Goal: Task Accomplishment & Management: Use online tool/utility

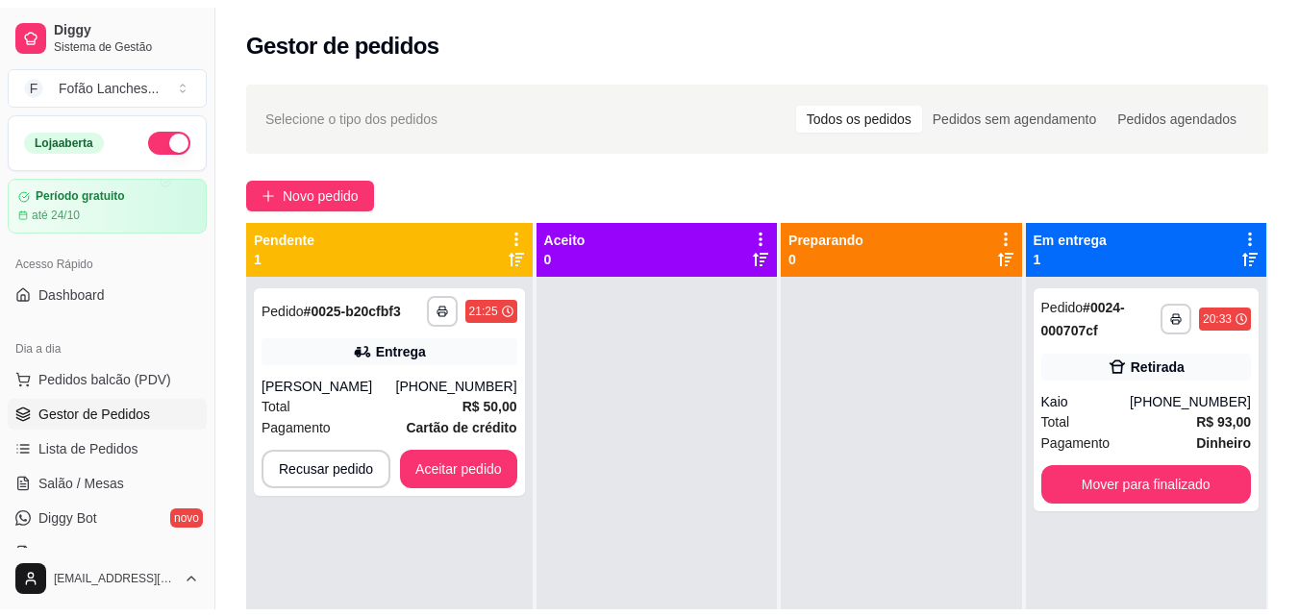
scroll to position [222, 0]
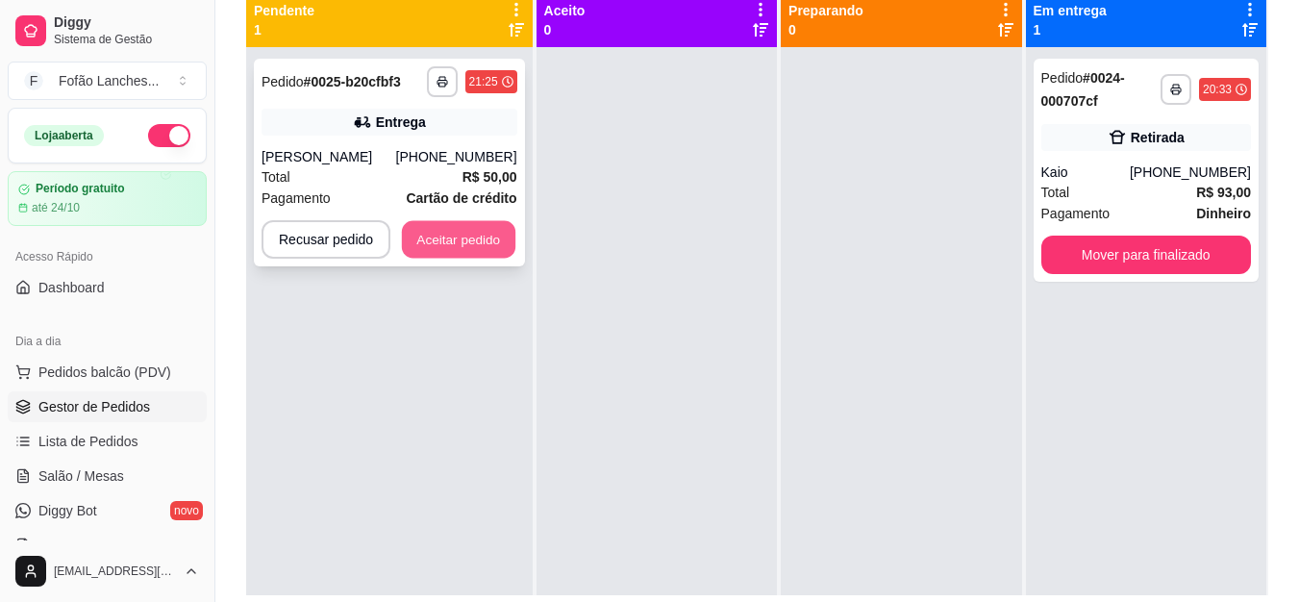
click at [454, 247] on button "Aceitar pedido" at bounding box center [458, 239] width 113 height 37
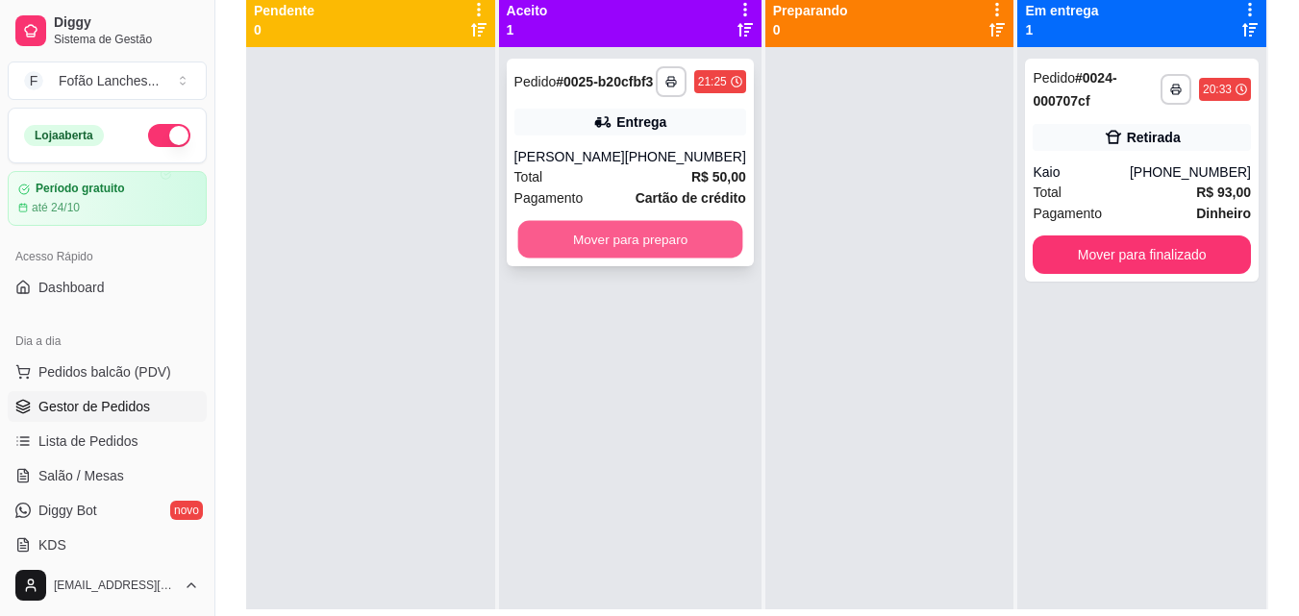
click at [605, 259] on button "Mover para preparo" at bounding box center [629, 239] width 225 height 37
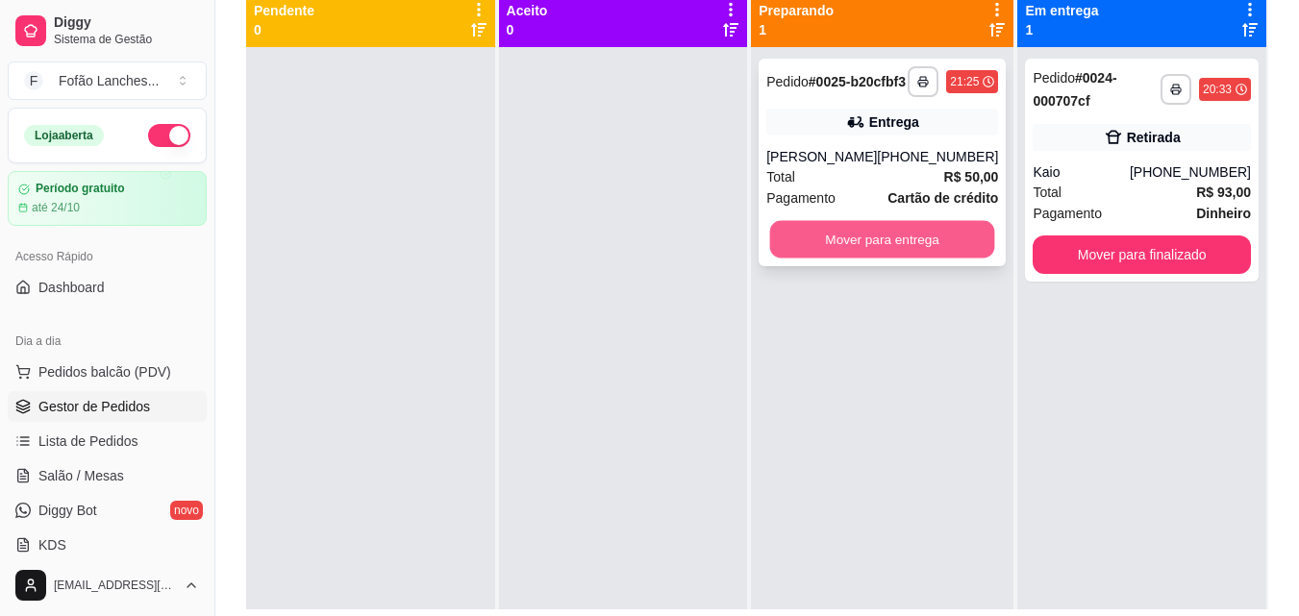
click at [910, 250] on button "Mover para entrega" at bounding box center [882, 239] width 225 height 37
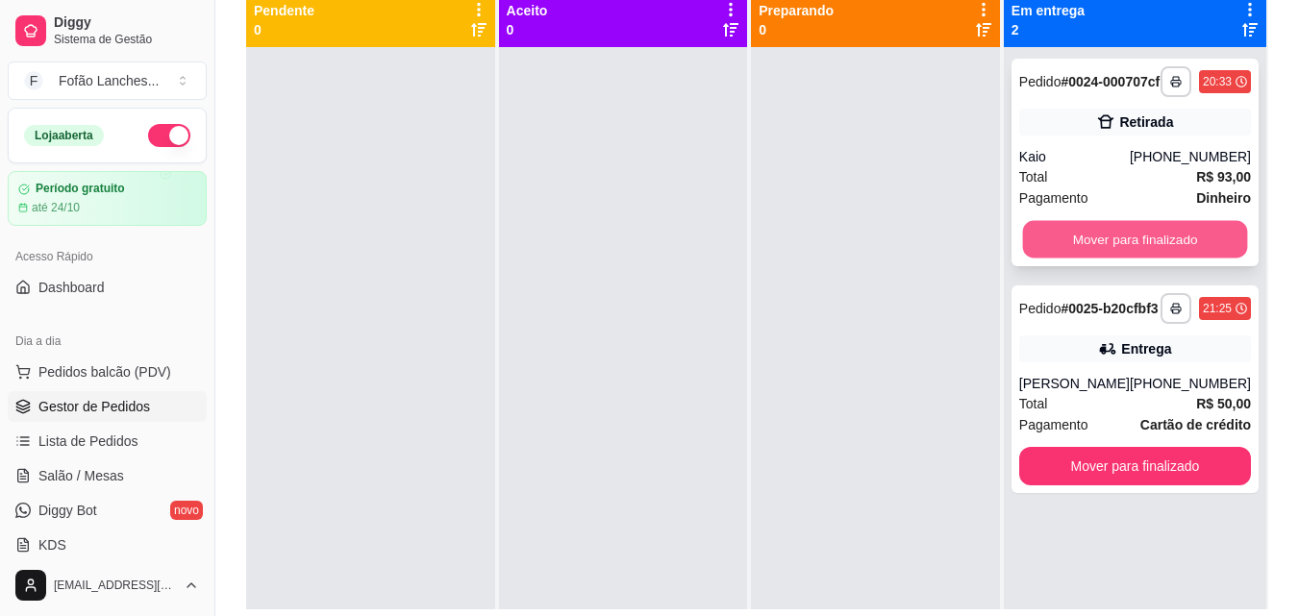
click at [1107, 259] on button "Mover para finalizado" at bounding box center [1134, 239] width 225 height 37
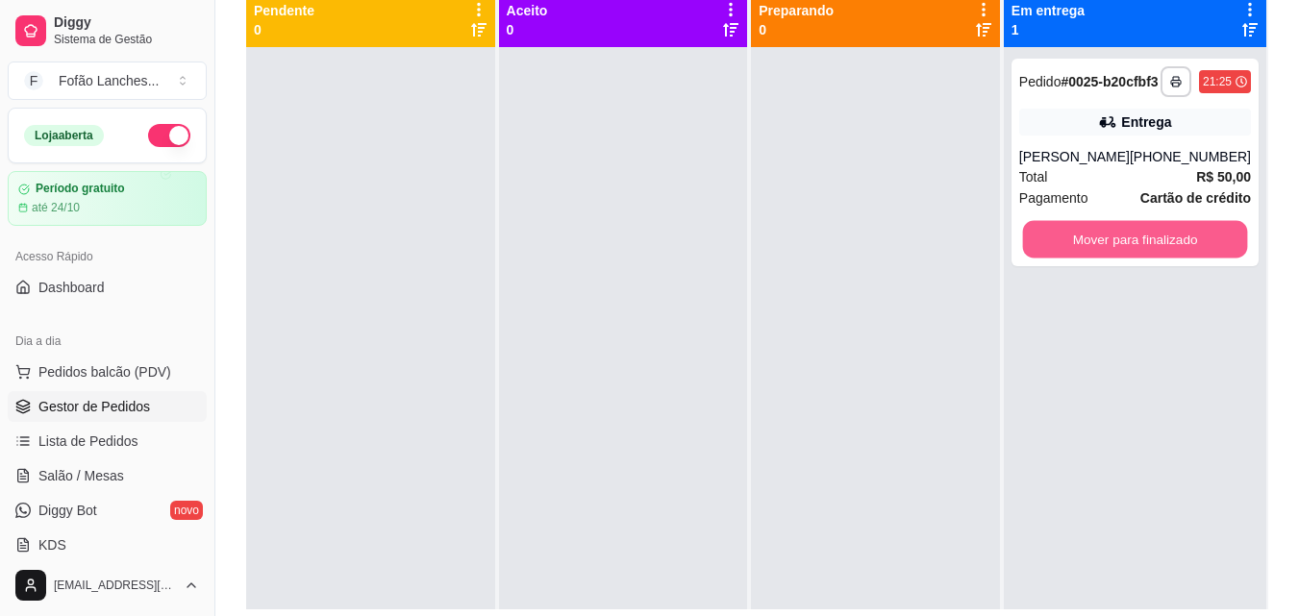
click at [1107, 259] on button "Mover para finalizado" at bounding box center [1134, 239] width 225 height 37
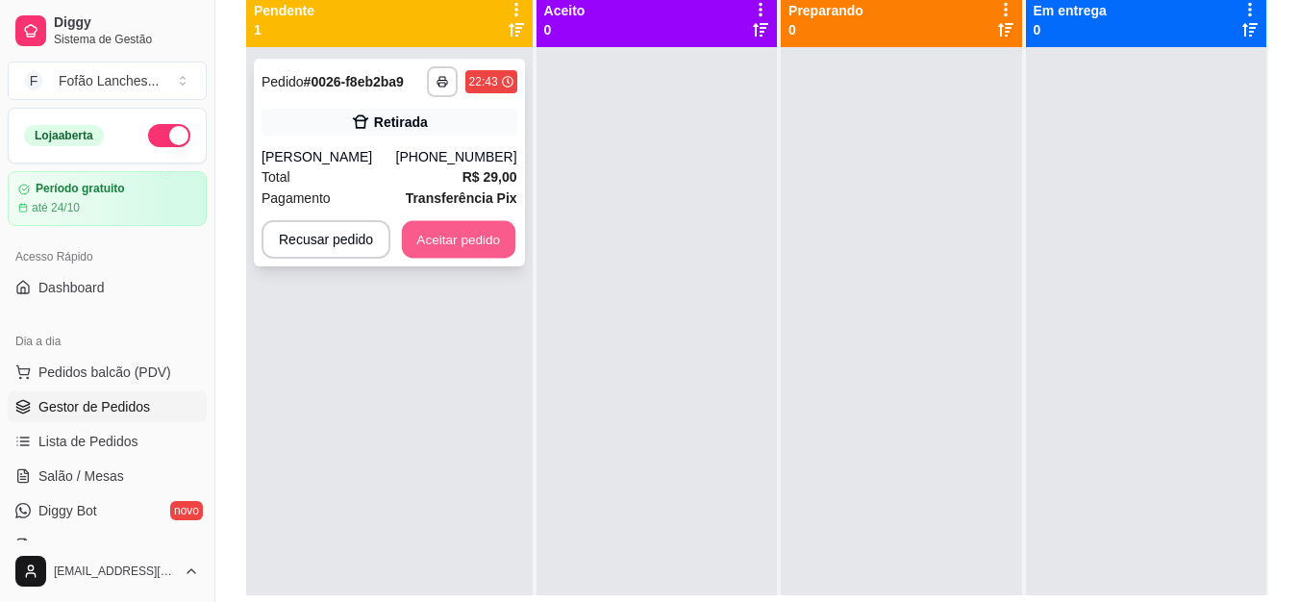
click at [457, 249] on button "Aceitar pedido" at bounding box center [458, 239] width 113 height 37
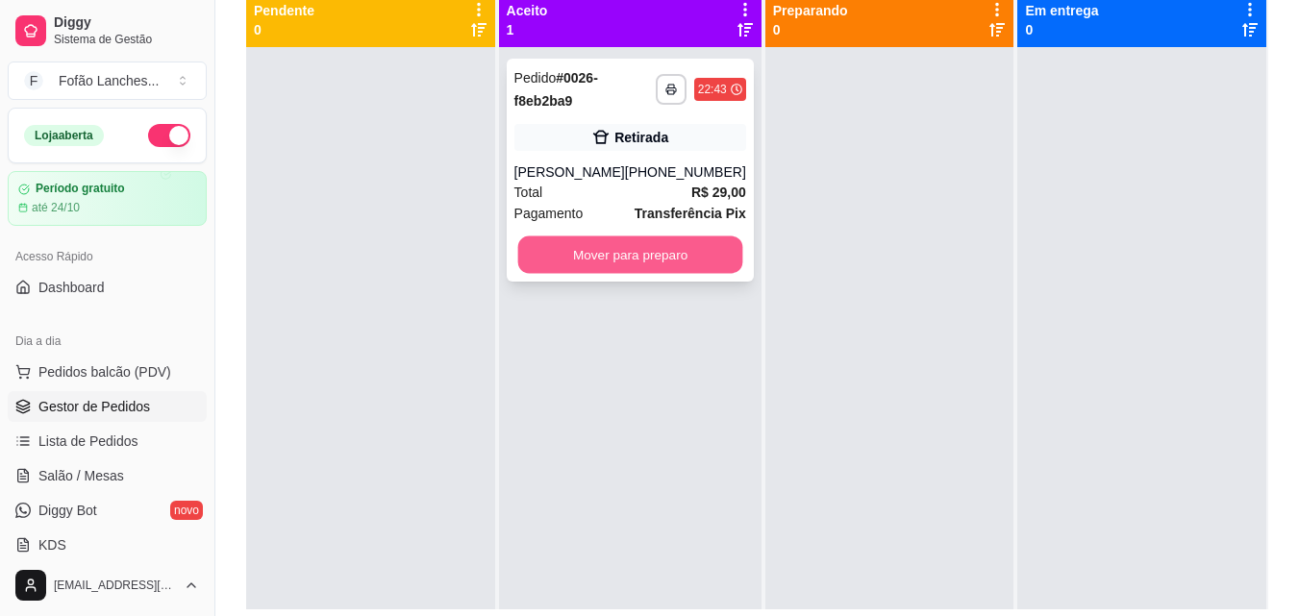
click at [614, 243] on button "Mover para preparo" at bounding box center [629, 255] width 225 height 37
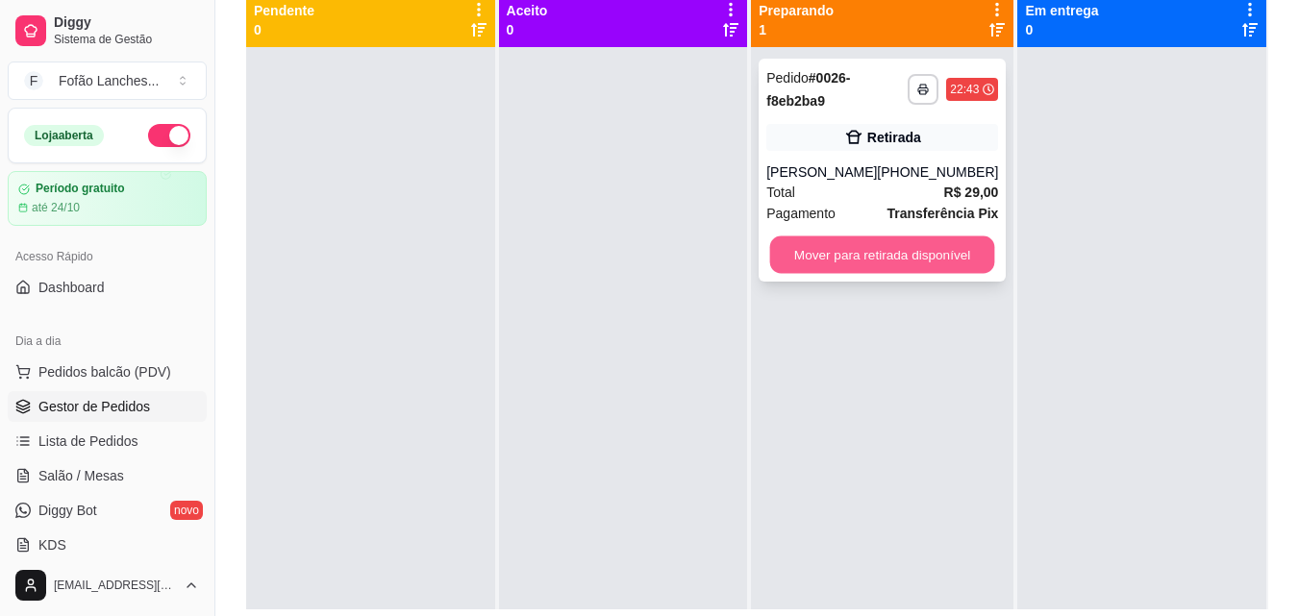
click at [943, 254] on button "Mover para retirada disponível" at bounding box center [882, 255] width 225 height 37
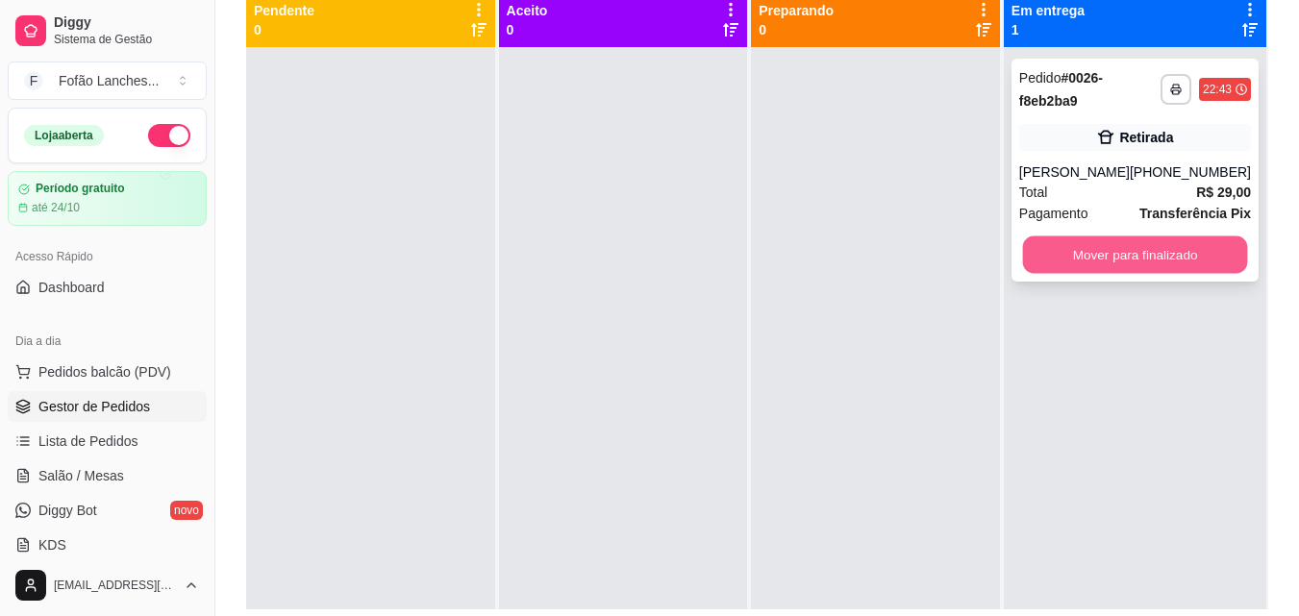
click at [1156, 247] on button "Mover para finalizado" at bounding box center [1134, 255] width 225 height 37
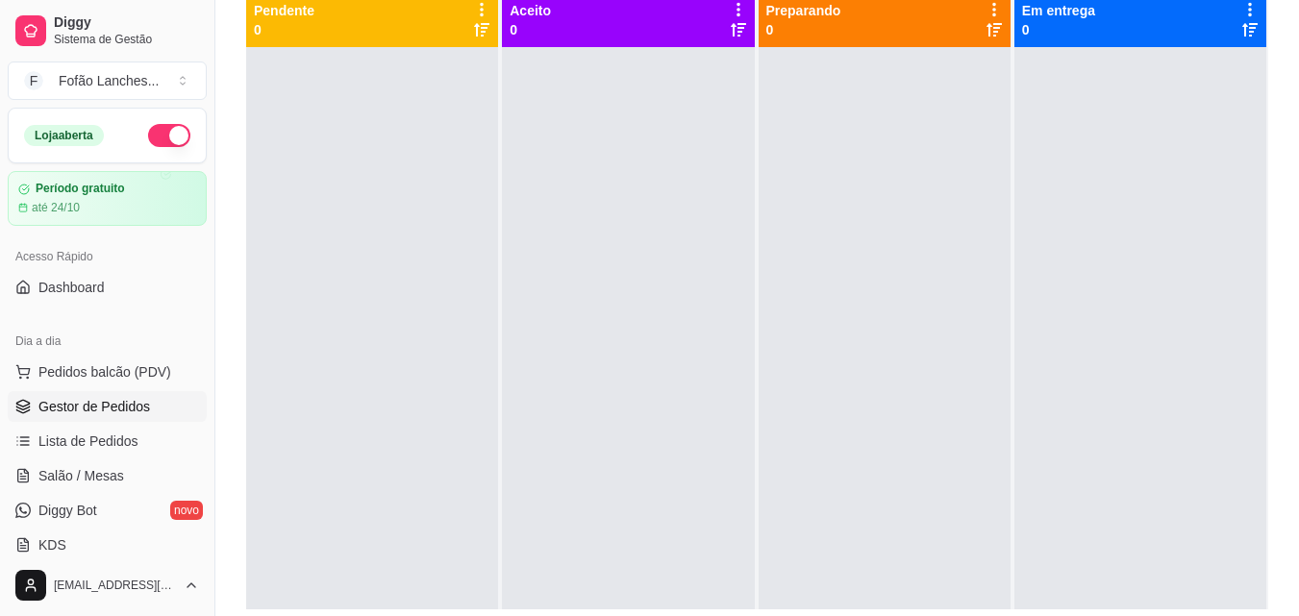
click at [155, 128] on button "button" at bounding box center [169, 135] width 42 height 23
